Goal: Find specific page/section: Find specific page/section

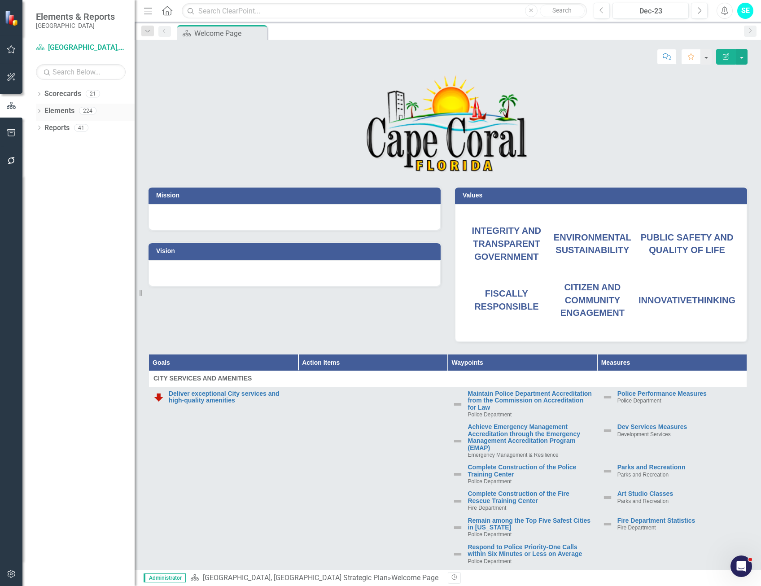
click at [40, 110] on icon at bounding box center [39, 111] width 2 height 4
click at [43, 146] on icon "Dropdown" at bounding box center [43, 145] width 6 height 5
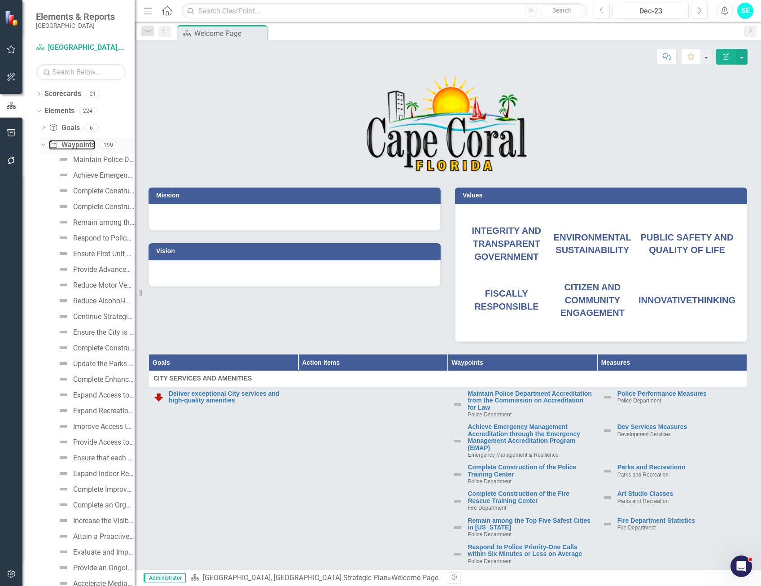
click at [65, 146] on link "Waypoint Waypoints" at bounding box center [72, 145] width 46 height 10
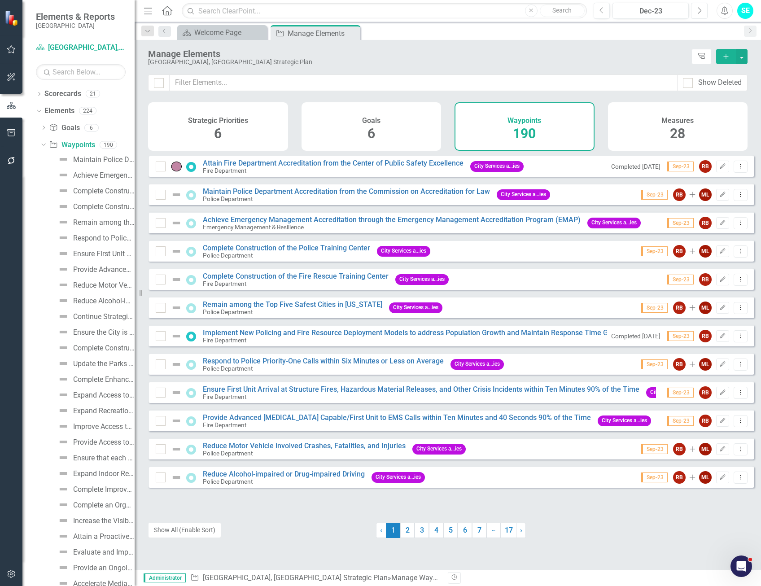
click at [703, 12] on button "Next" at bounding box center [699, 11] width 17 height 16
click at [703, 11] on button "Next" at bounding box center [699, 11] width 17 height 16
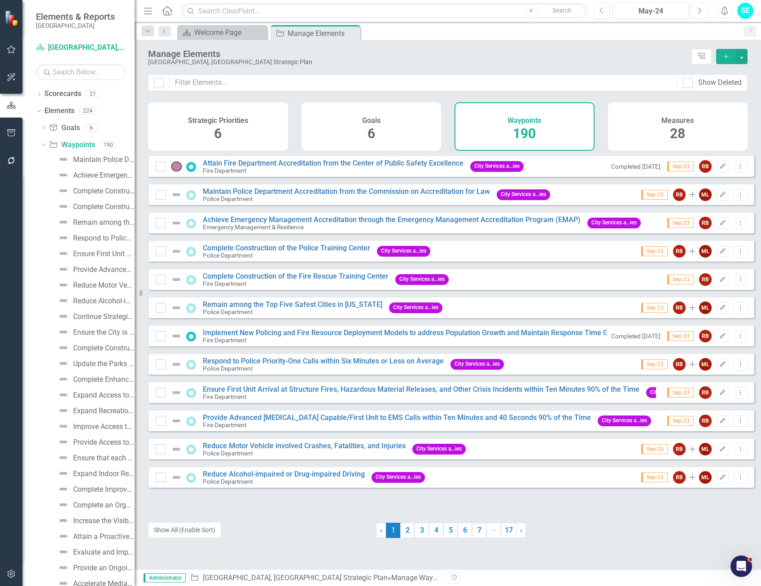
click at [703, 11] on button "Next" at bounding box center [699, 11] width 17 height 16
click at [702, 11] on button "Next" at bounding box center [699, 11] width 17 height 16
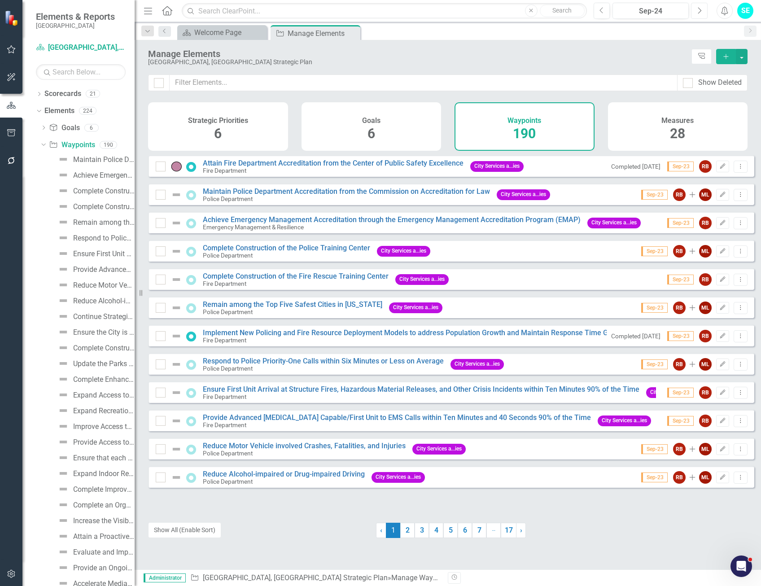
click at [702, 11] on button "Next" at bounding box center [699, 11] width 17 height 16
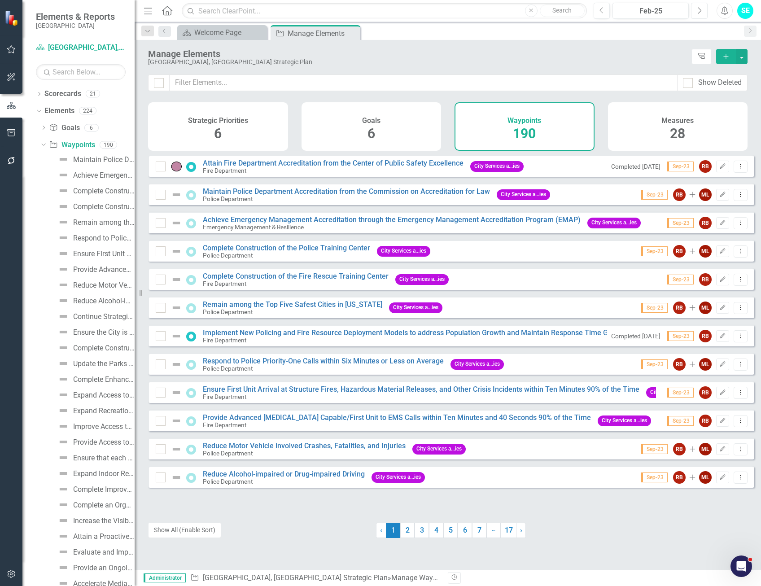
click at [702, 11] on button "Next" at bounding box center [699, 11] width 17 height 16
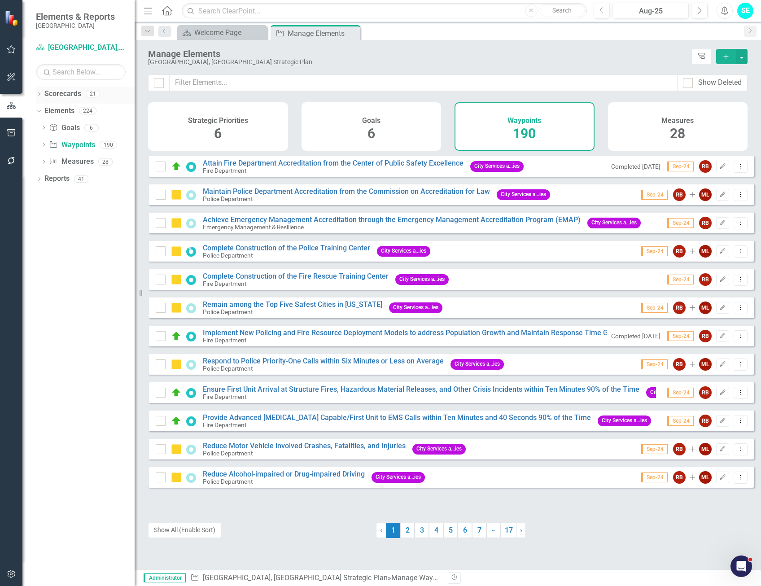
click at [37, 92] on icon "Dropdown" at bounding box center [39, 94] width 6 height 5
click at [62, 113] on link "[GEOGRAPHIC_DATA], [GEOGRAPHIC_DATA] Business Initiatives" at bounding box center [91, 111] width 85 height 10
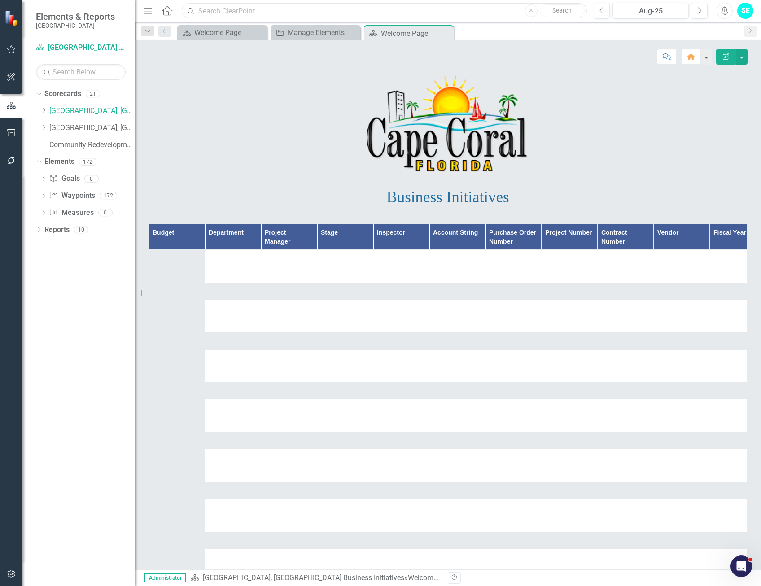
click at [257, 11] on input "text" at bounding box center [384, 11] width 405 height 16
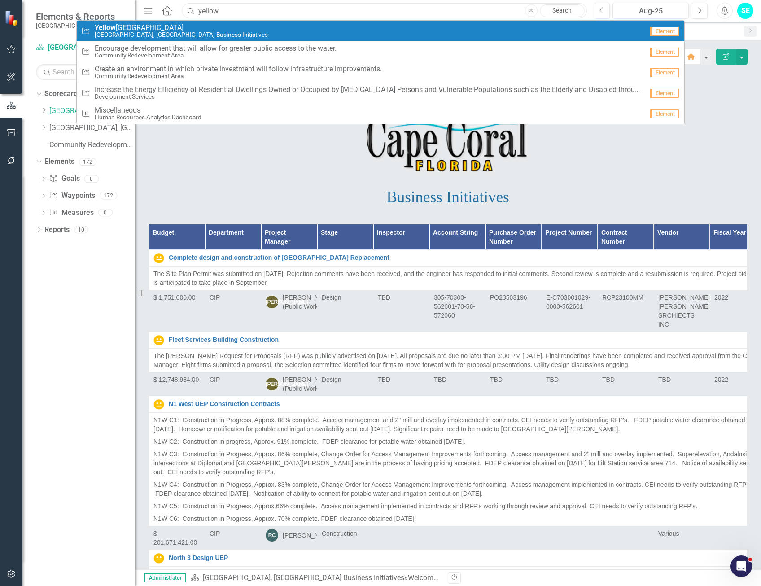
type input "yellow"
click at [225, 31] on div "Waypoint [MEDICAL_DATA][GEOGRAPHIC_DATA] [GEOGRAPHIC_DATA], [GEOGRAPHIC_DATA] B…" at bounding box center [362, 31] width 563 height 15
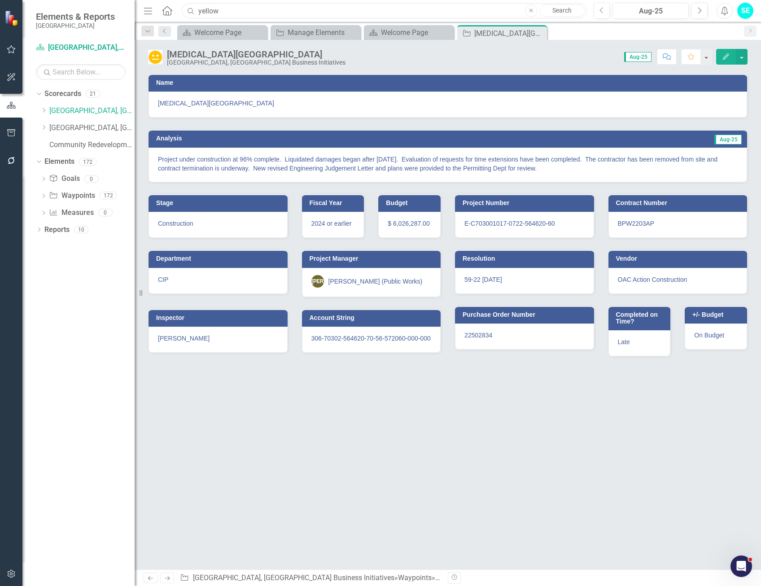
click at [246, 10] on input "yellow" at bounding box center [384, 11] width 405 height 16
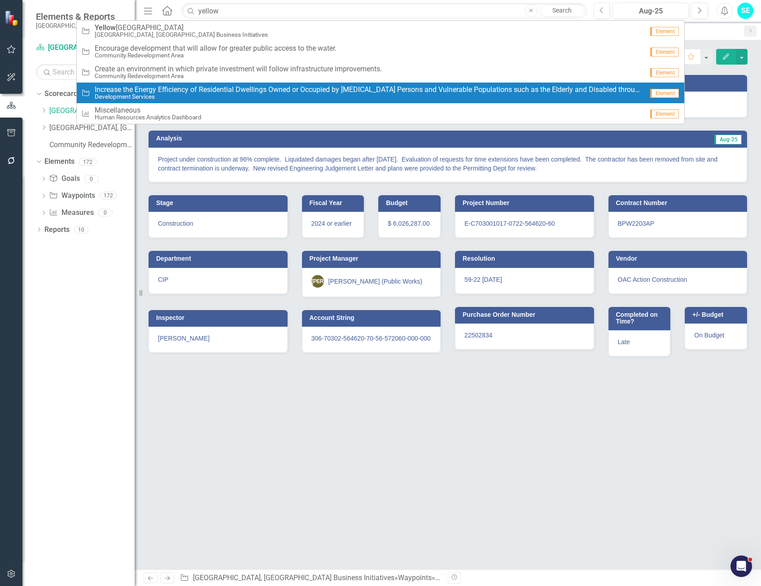
click at [308, 427] on div "Name [MEDICAL_DATA][GEOGRAPHIC_DATA] Analysis Aug-25 Project under construction…" at bounding box center [448, 322] width 627 height 496
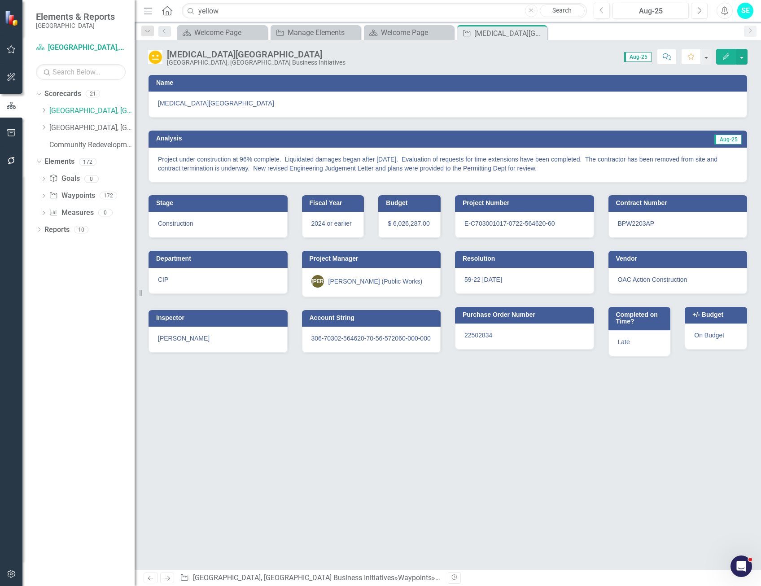
click at [698, 10] on icon "Next" at bounding box center [699, 11] width 5 height 8
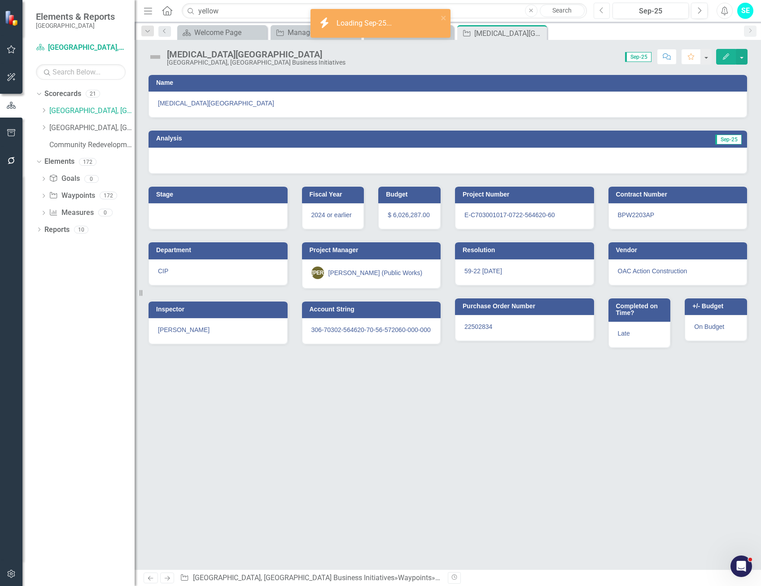
click at [601, 12] on icon "button" at bounding box center [602, 10] width 4 height 6
